Goal: Information Seeking & Learning: Learn about a topic

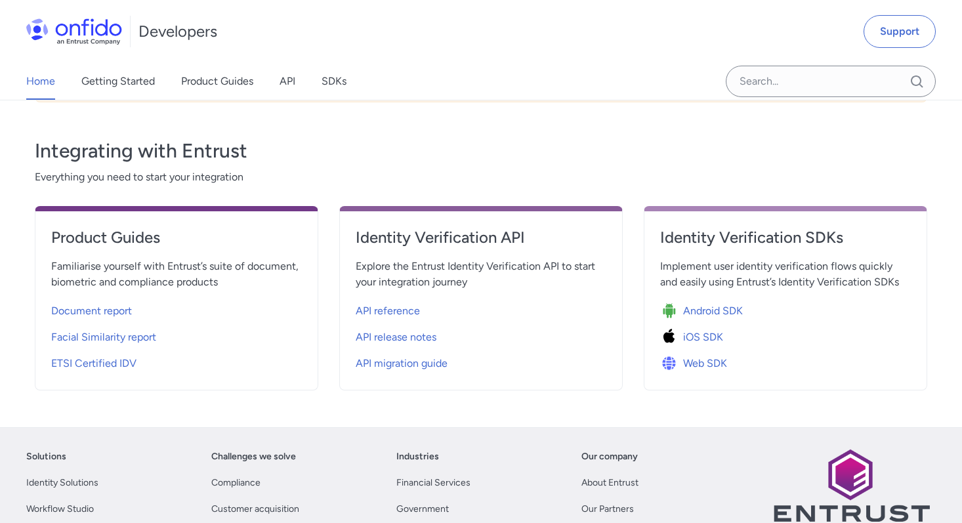
scroll to position [420, 0]
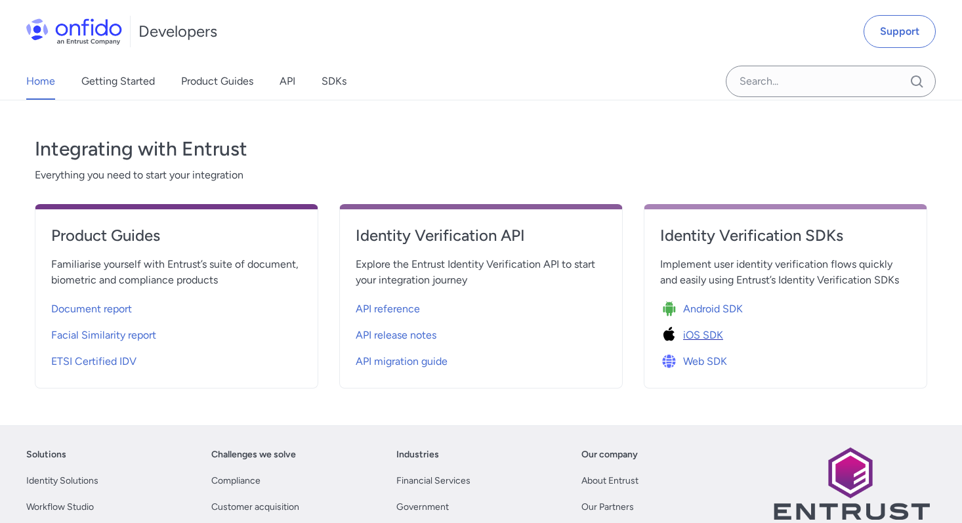
click at [683, 335] on span "iOS SDK" at bounding box center [703, 335] width 40 height 16
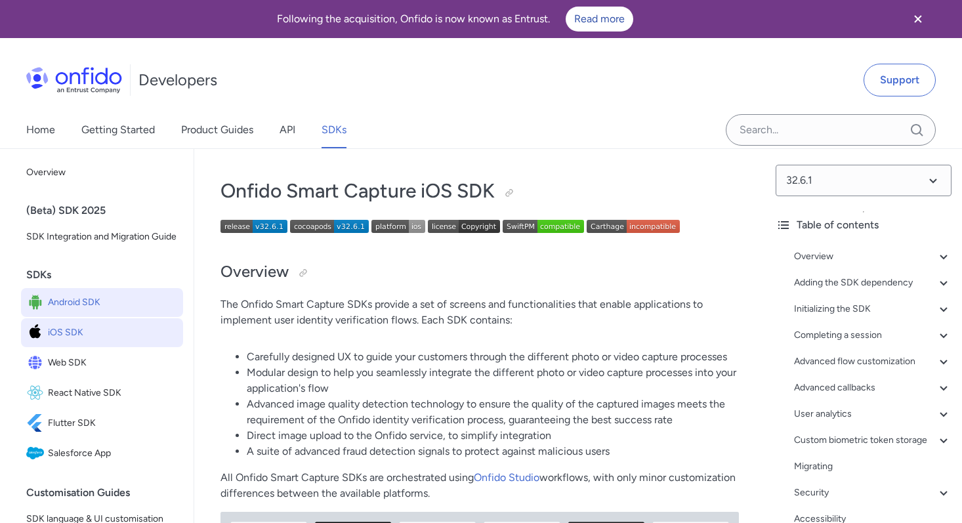
click at [60, 310] on span "Android SDK" at bounding box center [113, 302] width 130 height 18
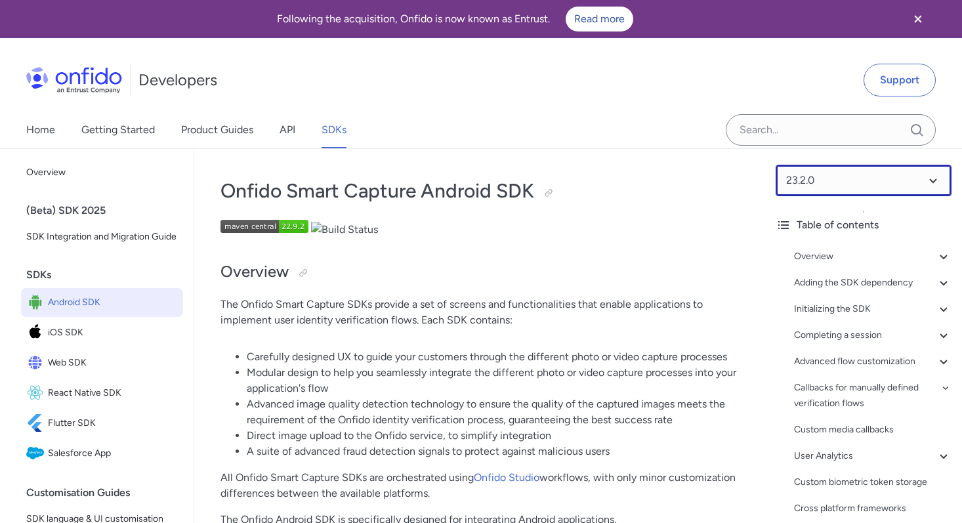
click at [827, 181] on select at bounding box center [863, 180] width 176 height 31
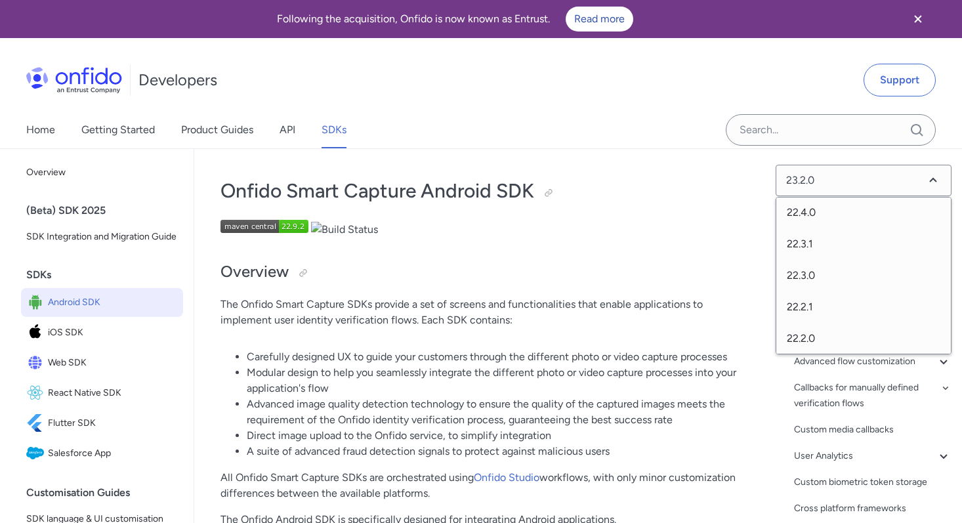
scroll to position [207, 0]
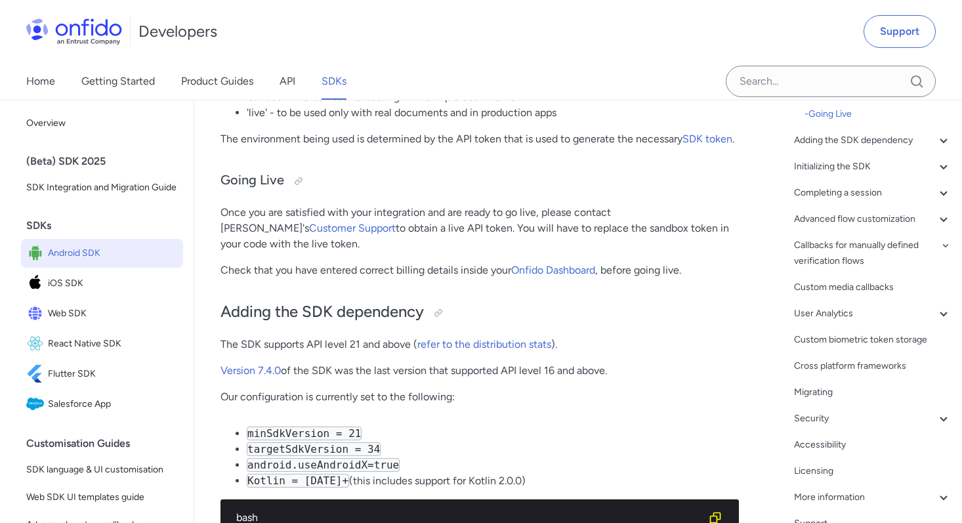
scroll to position [280, 0]
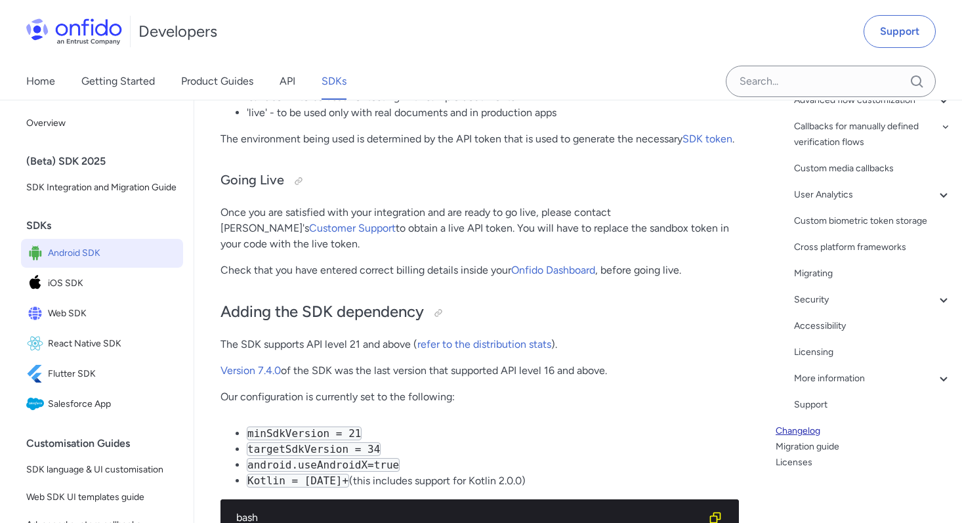
click at [815, 434] on link "Changelog" at bounding box center [863, 431] width 176 height 16
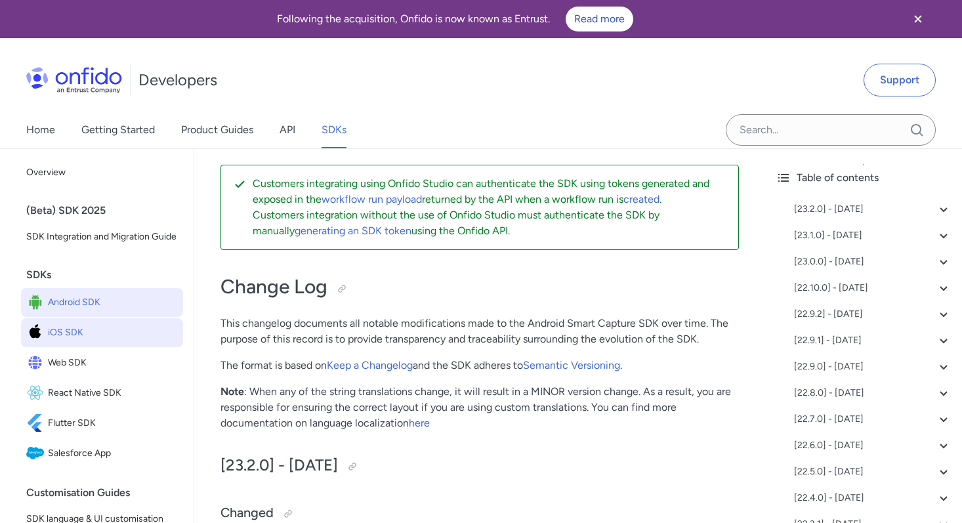
click at [110, 339] on span "iOS SDK" at bounding box center [113, 332] width 130 height 18
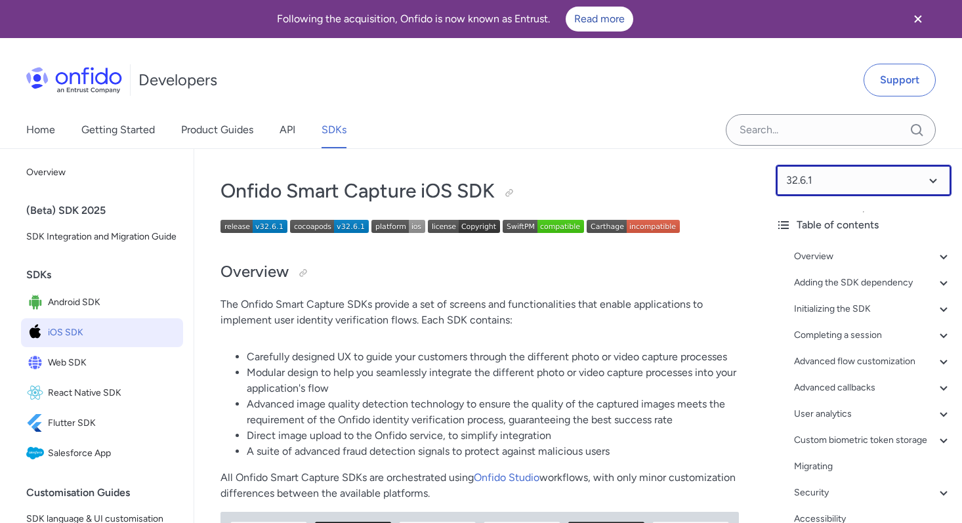
click at [826, 184] on select at bounding box center [863, 180] width 176 height 31
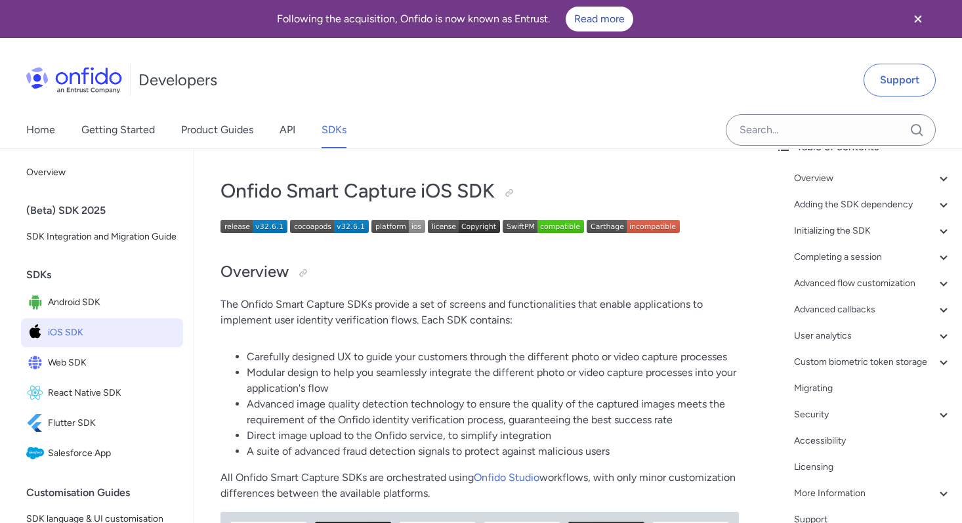
scroll to position [144, 0]
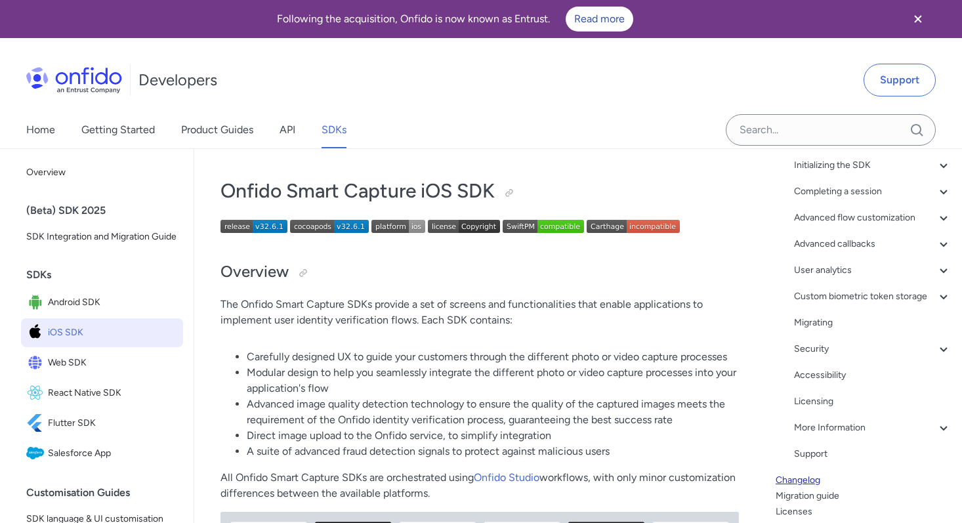
click at [811, 482] on link "Changelog" at bounding box center [863, 480] width 176 height 16
